Goal: Navigation & Orientation: Find specific page/section

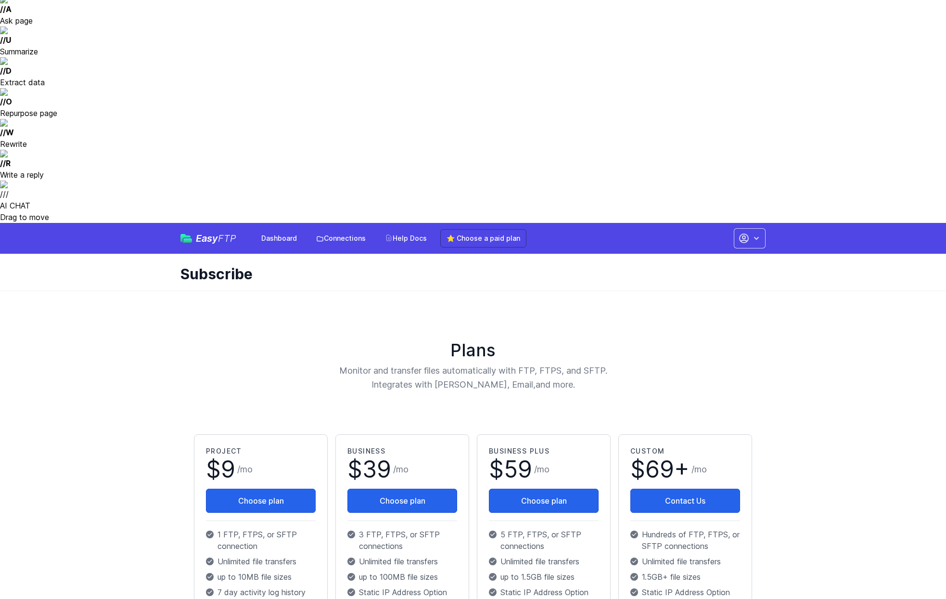
scroll to position [165, 0]
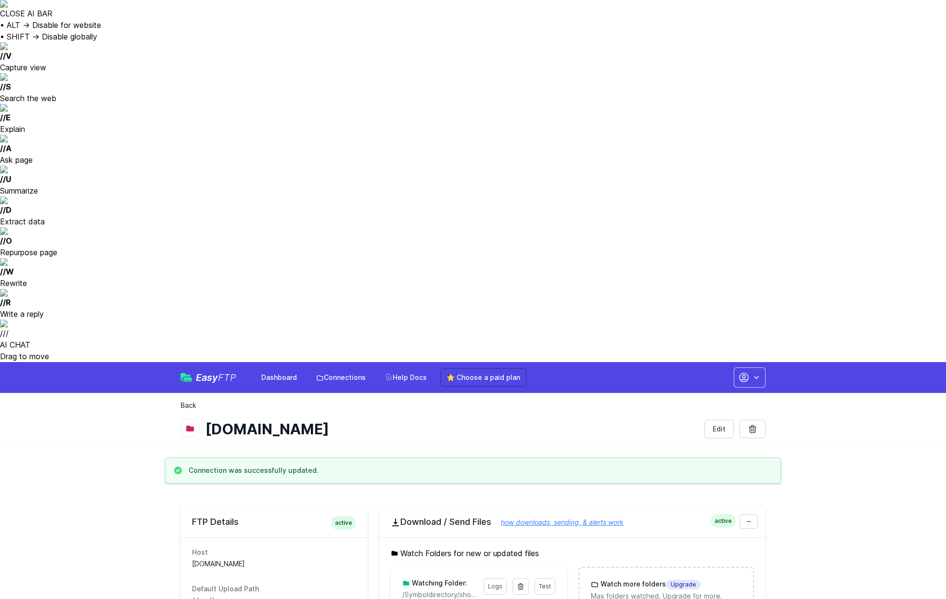
click at [192, 400] on link "Back" at bounding box center [188, 405] width 16 height 10
